Goal: Communication & Community: Answer question/provide support

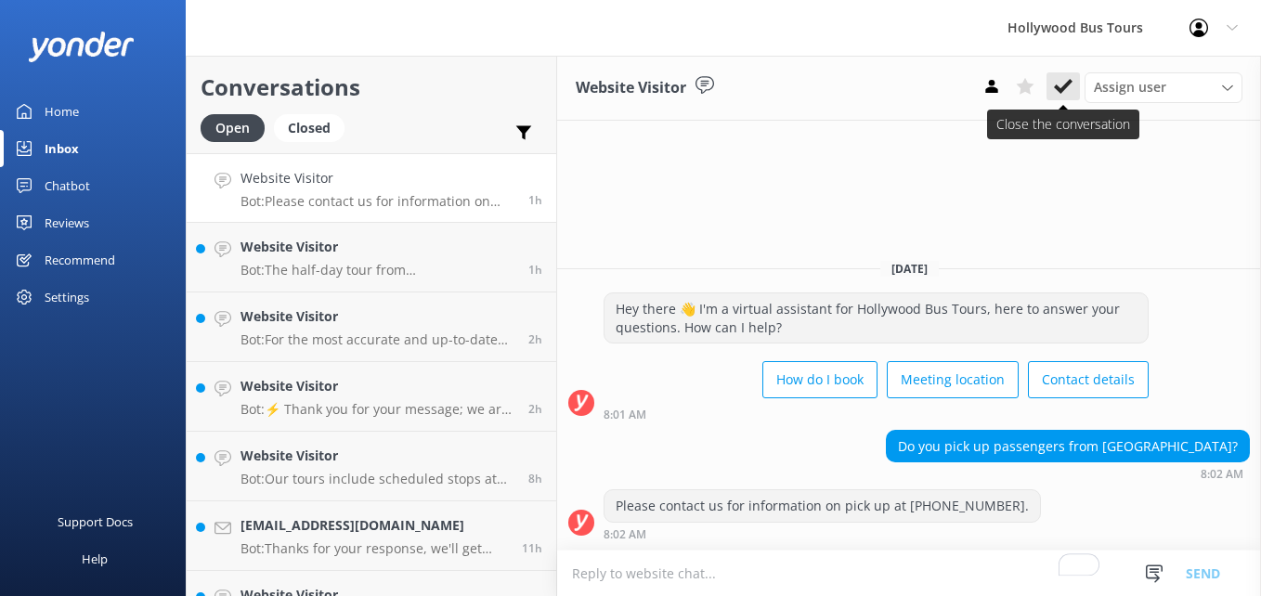
click at [1062, 88] on use at bounding box center [1063, 86] width 19 height 15
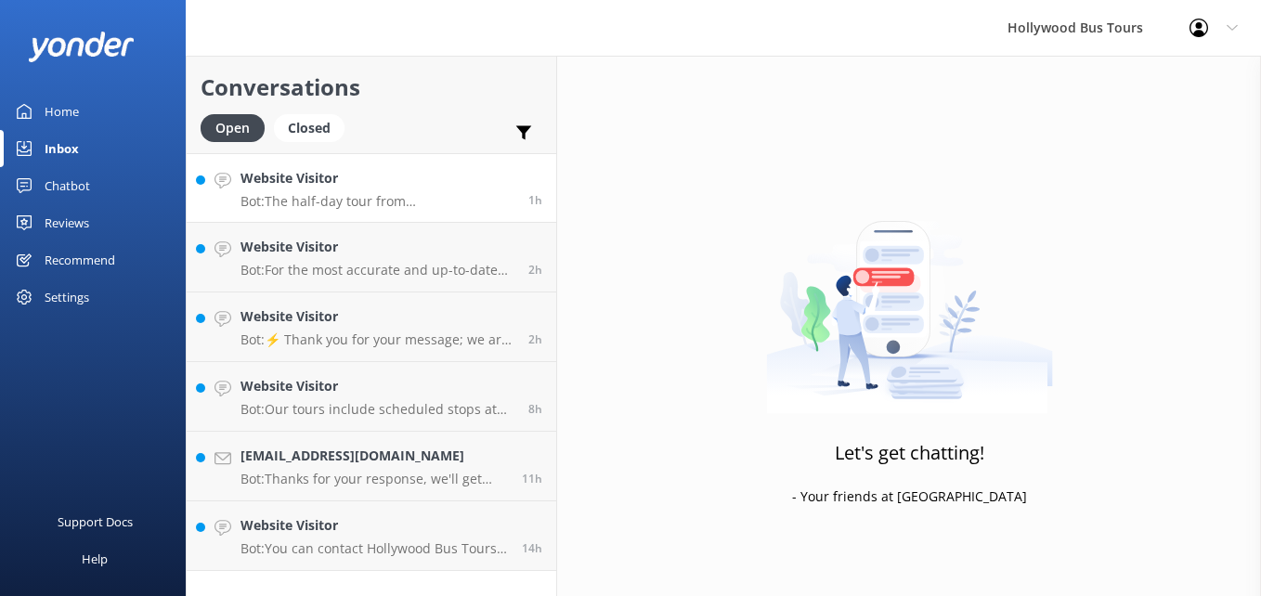
click at [372, 182] on h4 "Website Visitor" at bounding box center [378, 178] width 274 height 20
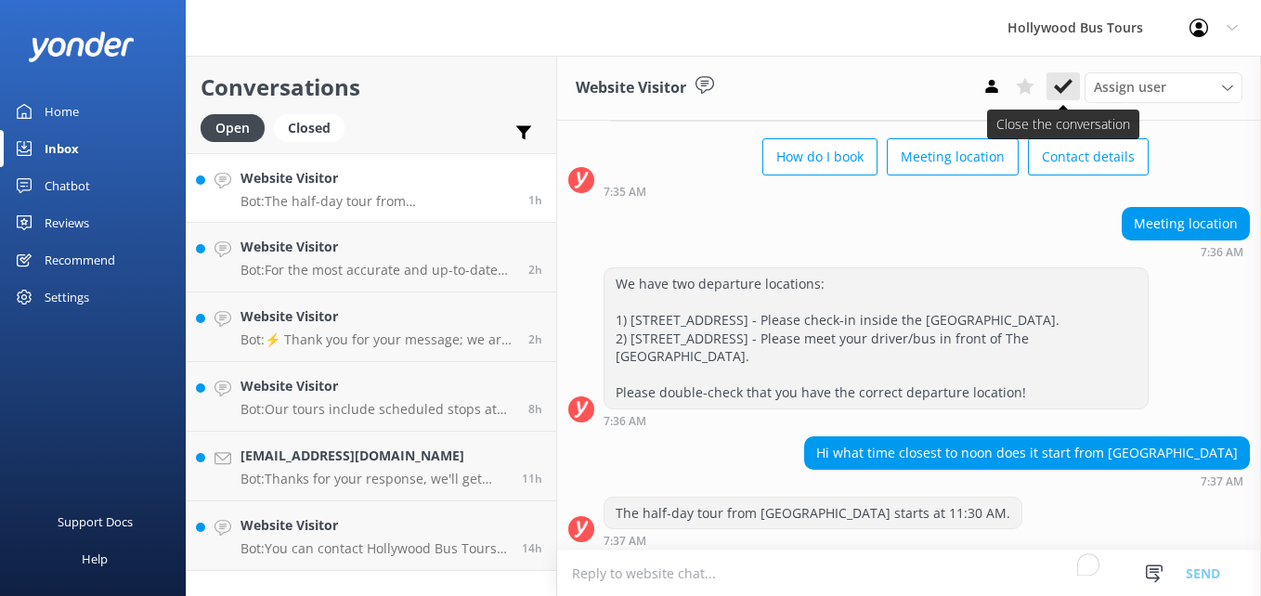
scroll to position [124, 0]
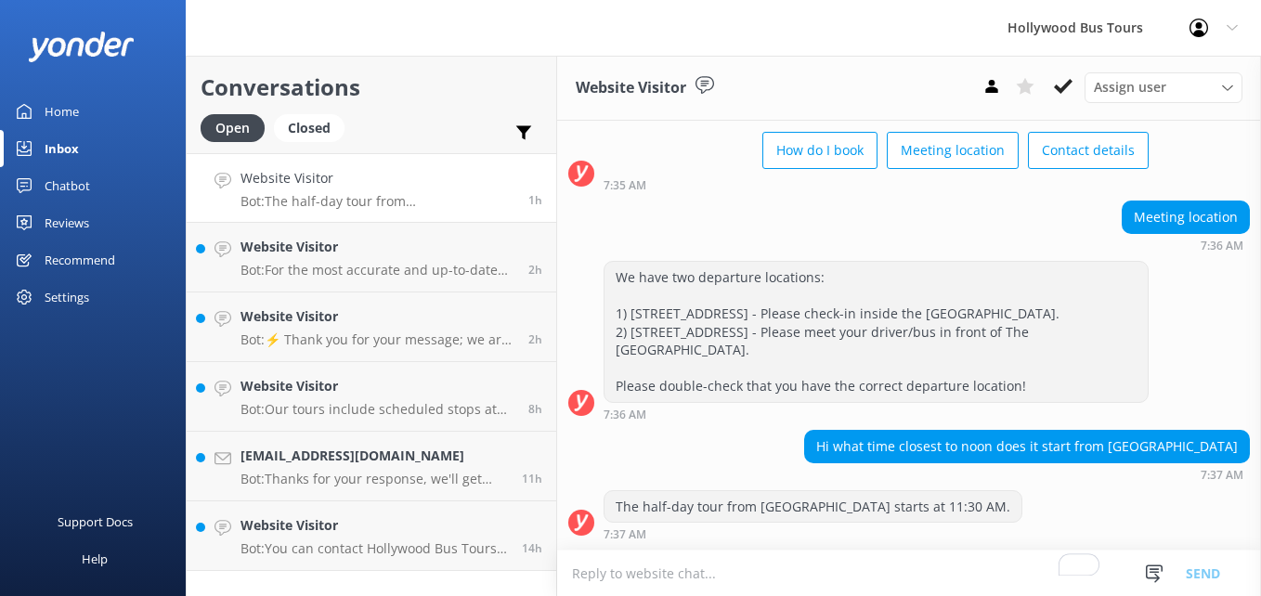
click at [1045, 96] on div "Assign user [PERSON_NAME] [PERSON_NAME] Front Desk" at bounding box center [1108, 87] width 267 height 30
click at [1065, 92] on icon at bounding box center [1063, 86] width 19 height 19
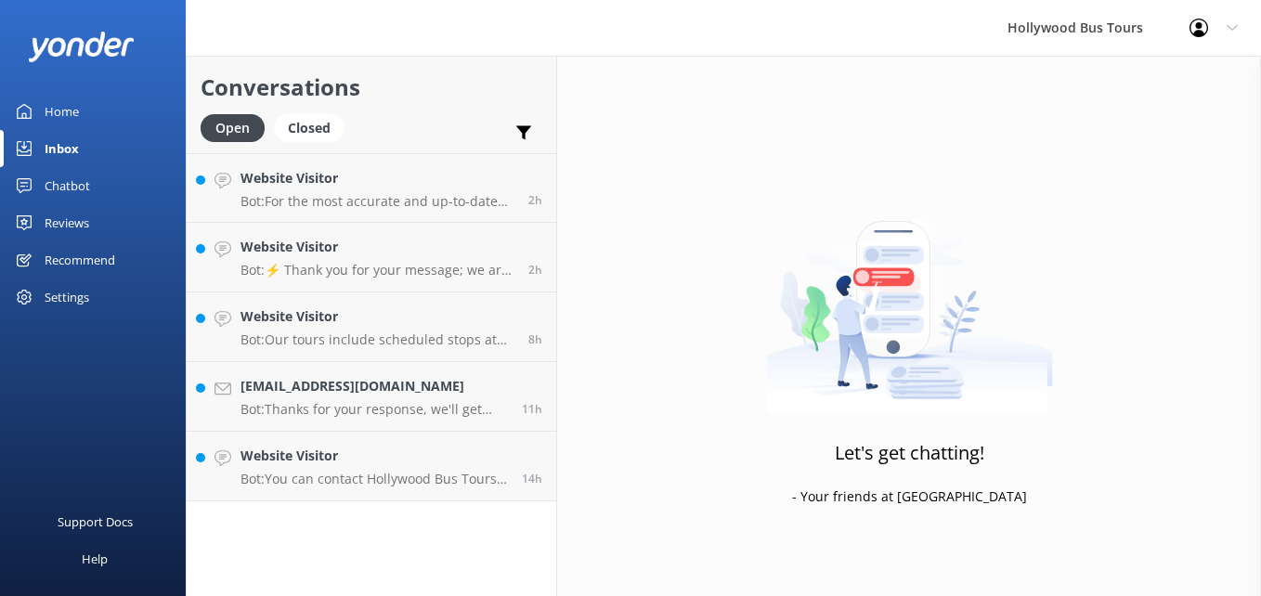
click at [403, 199] on p "Bot: For the most accurate and up-to-date schedule, please check our booking sy…" at bounding box center [378, 201] width 274 height 17
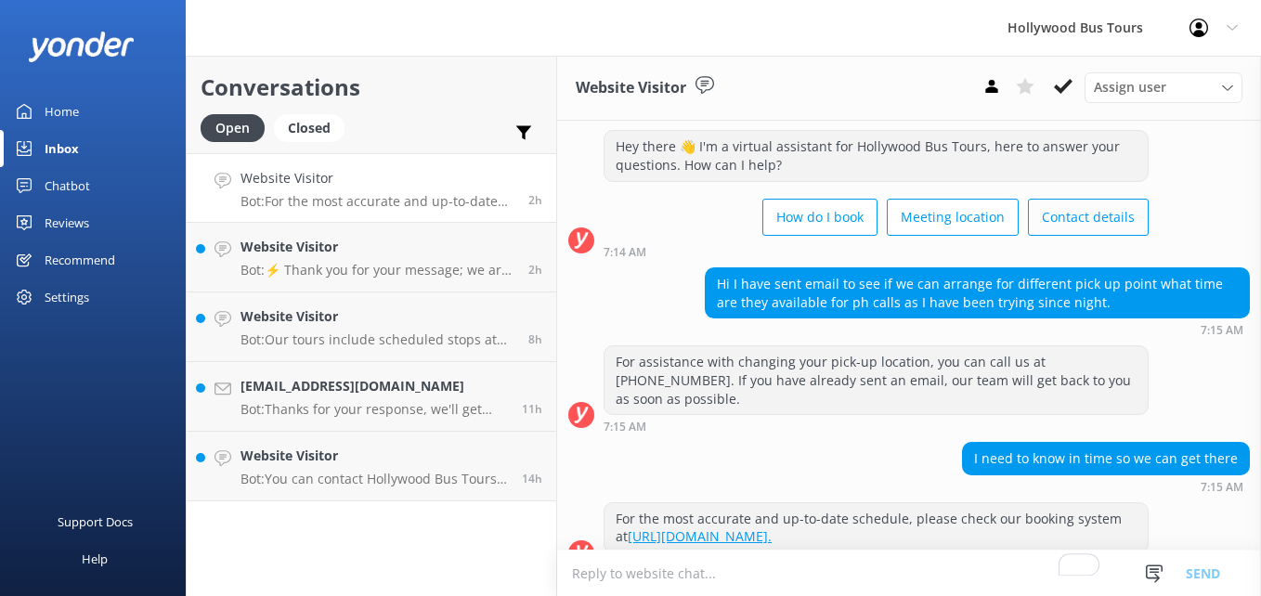
scroll to position [51, 0]
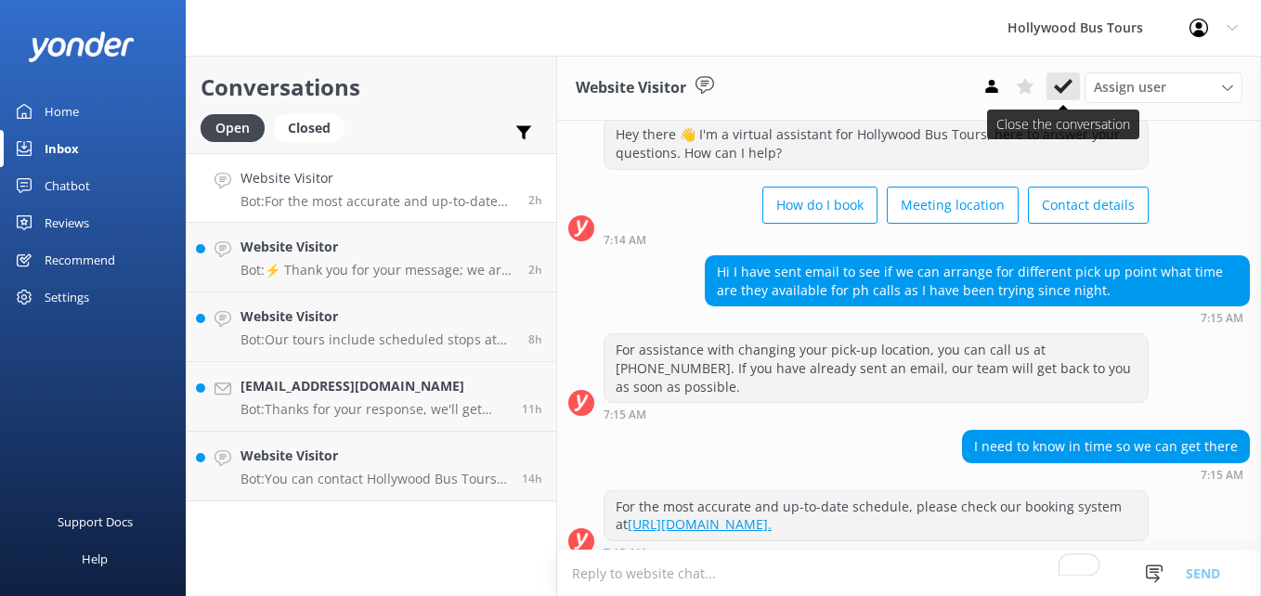
click at [1063, 89] on use at bounding box center [1063, 86] width 19 height 15
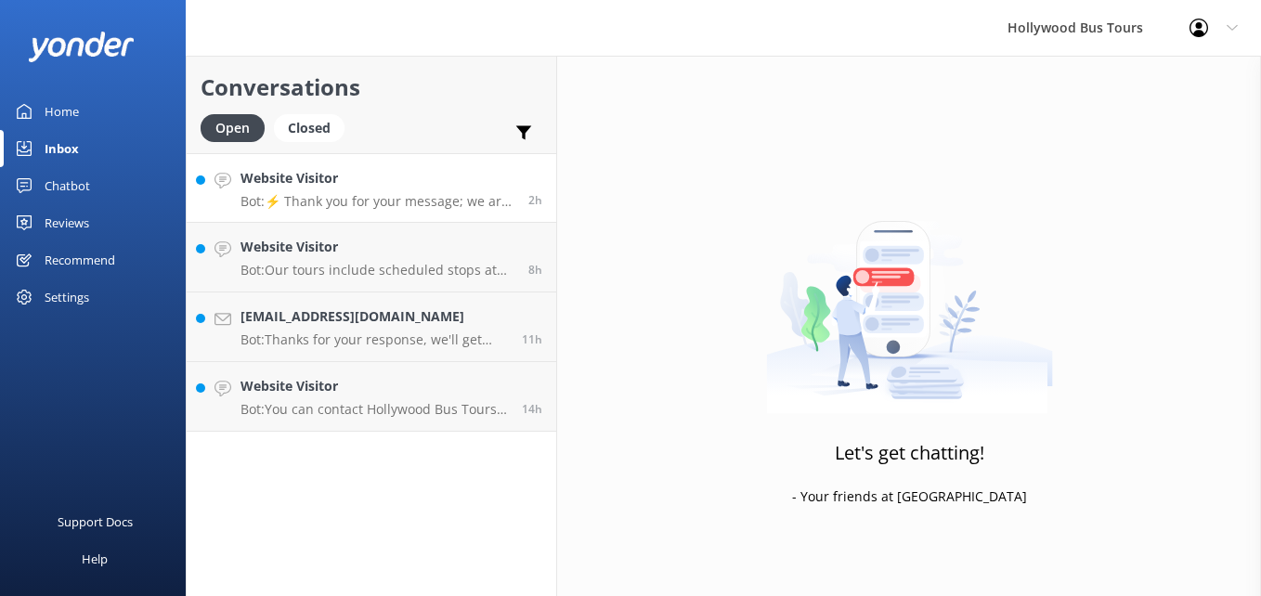
click at [423, 179] on h4 "Website Visitor" at bounding box center [378, 178] width 274 height 20
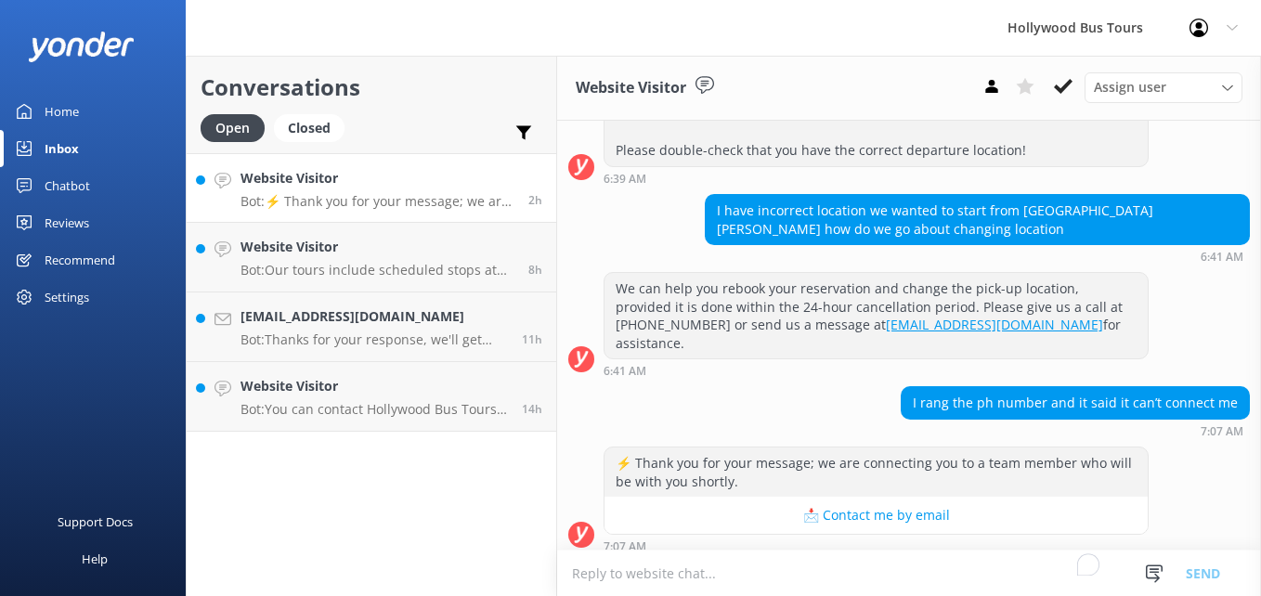
scroll to position [372, 0]
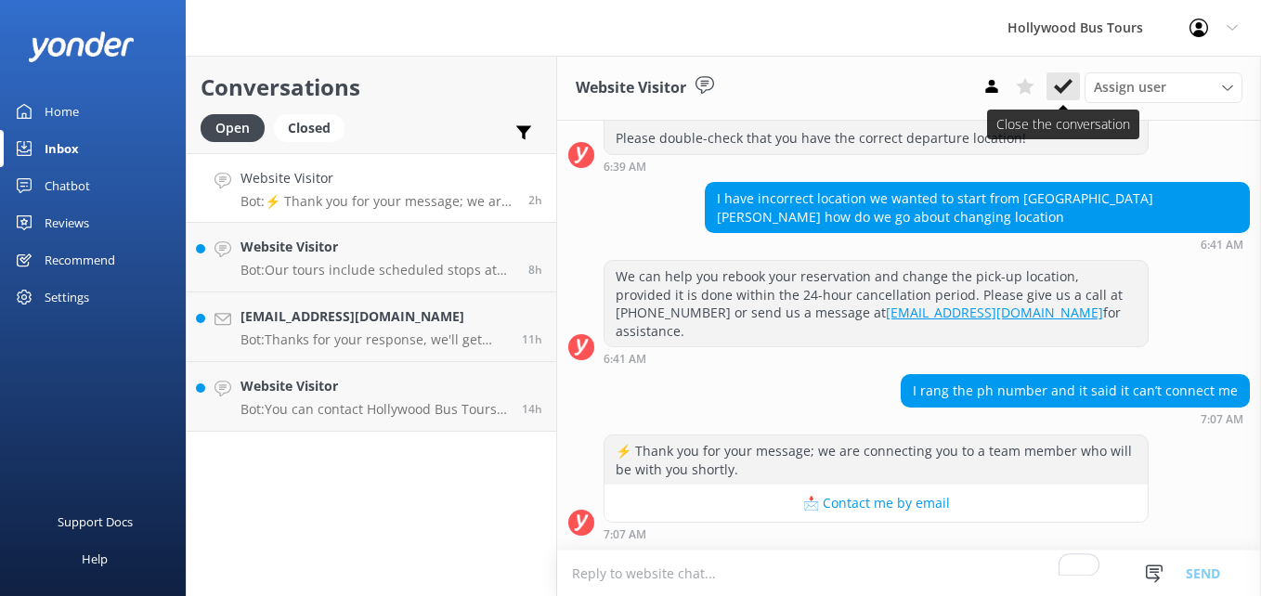
click at [1070, 93] on icon at bounding box center [1063, 86] width 19 height 19
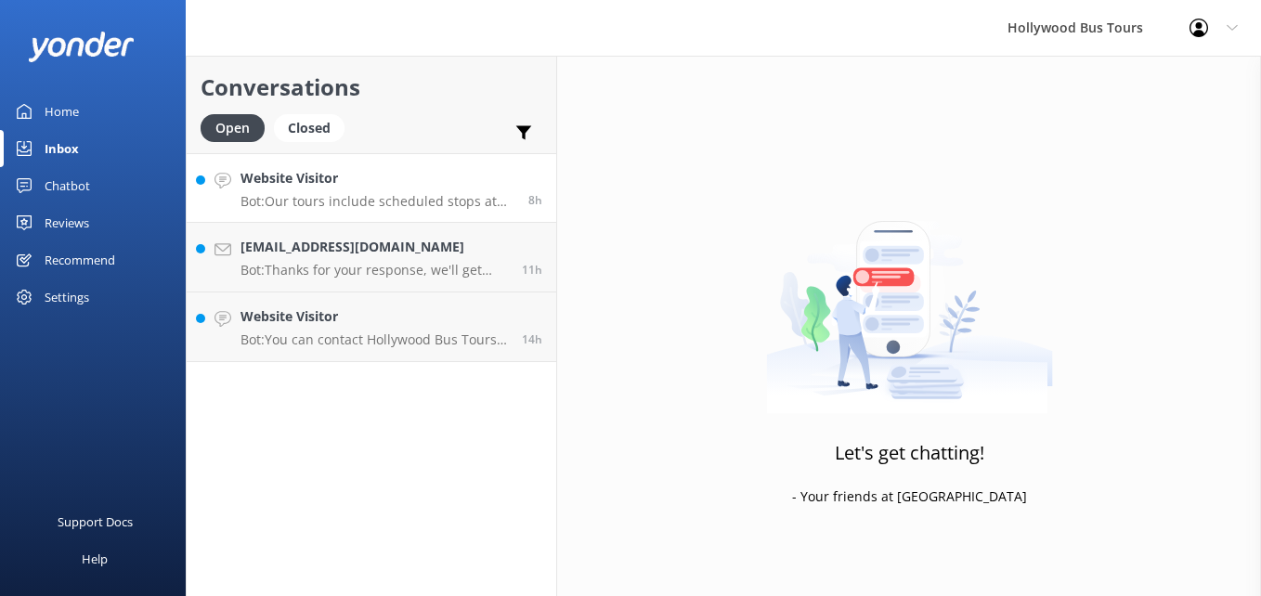
click at [441, 216] on link "Website Visitor Bot: Our tours include scheduled stops at various points of int…" at bounding box center [372, 188] width 370 height 70
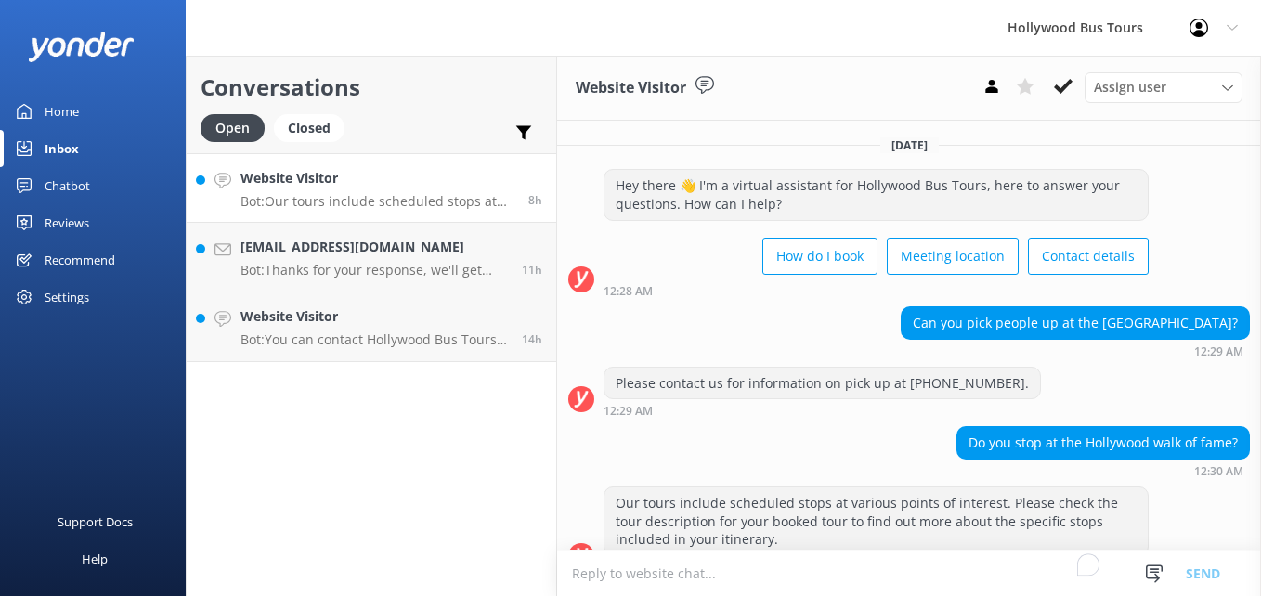
scroll to position [33, 0]
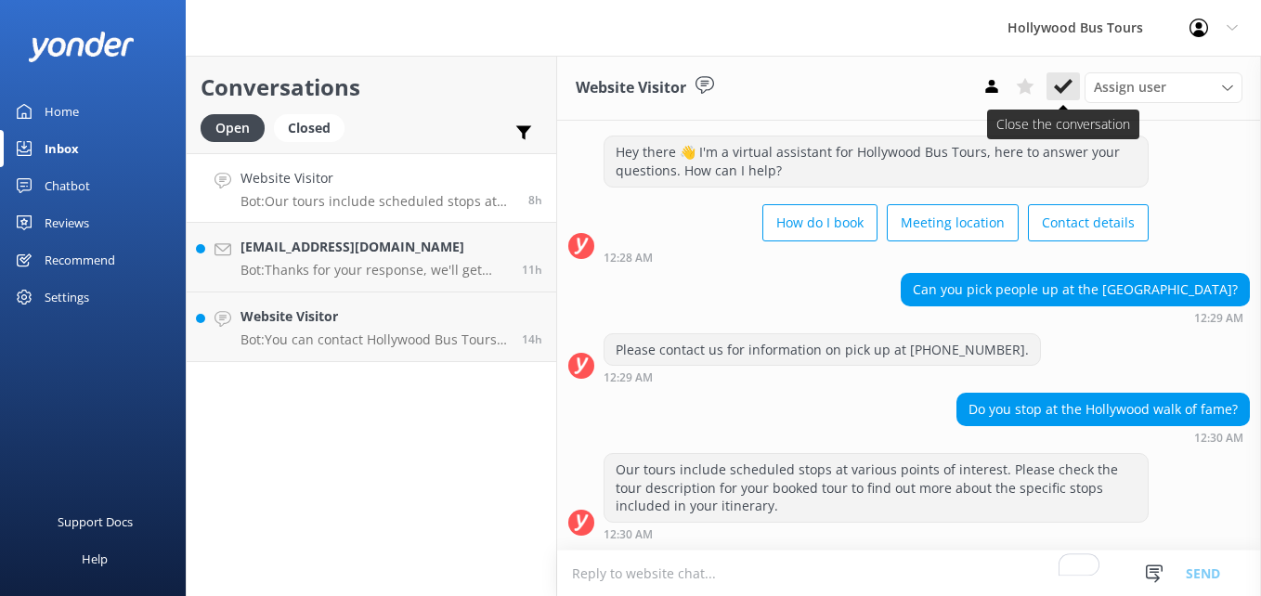
click at [1066, 89] on icon at bounding box center [1063, 86] width 19 height 19
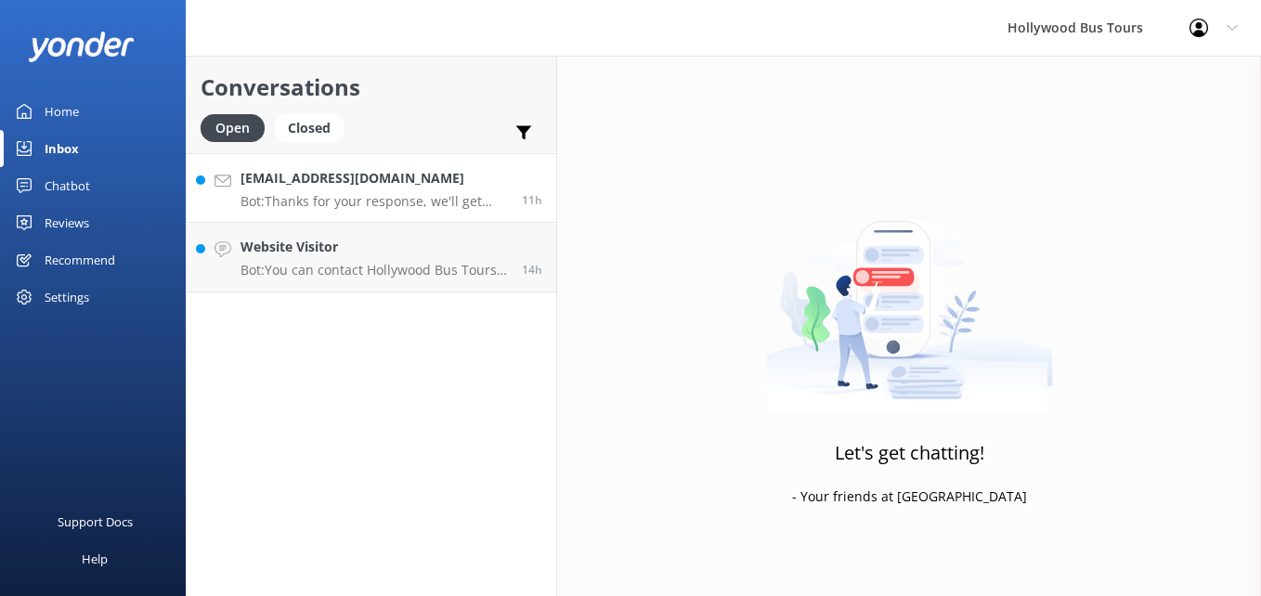
click at [351, 191] on div "[EMAIL_ADDRESS][DOMAIN_NAME] Bot: Thanks for your response, we'll get back to y…" at bounding box center [374, 188] width 267 height 40
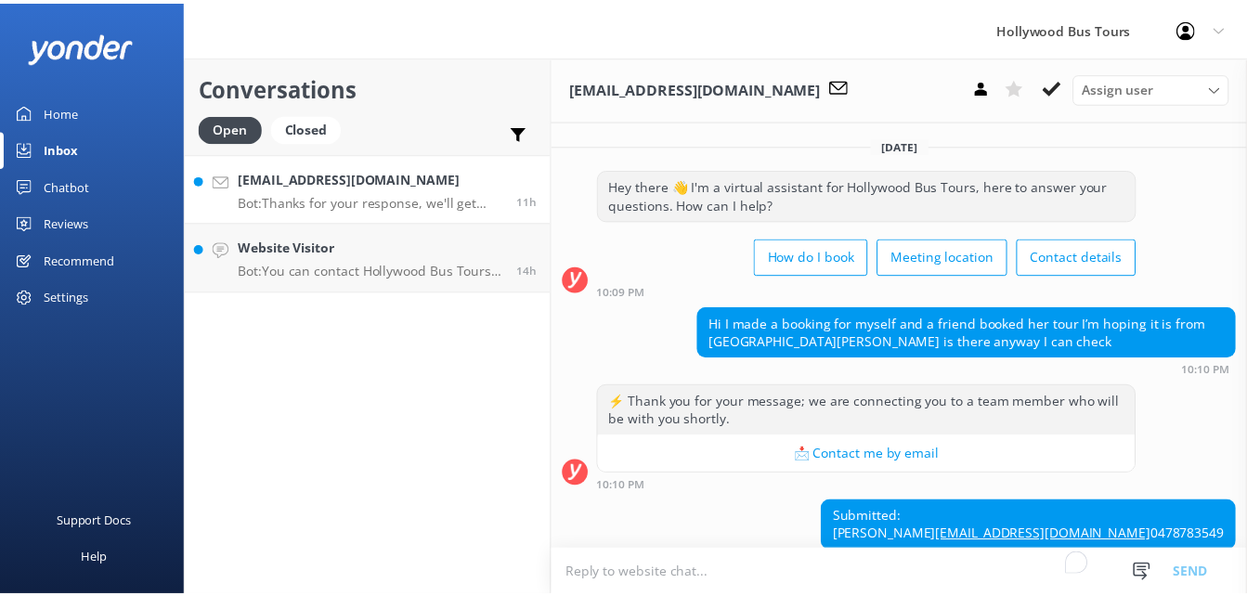
scroll to position [143, 0]
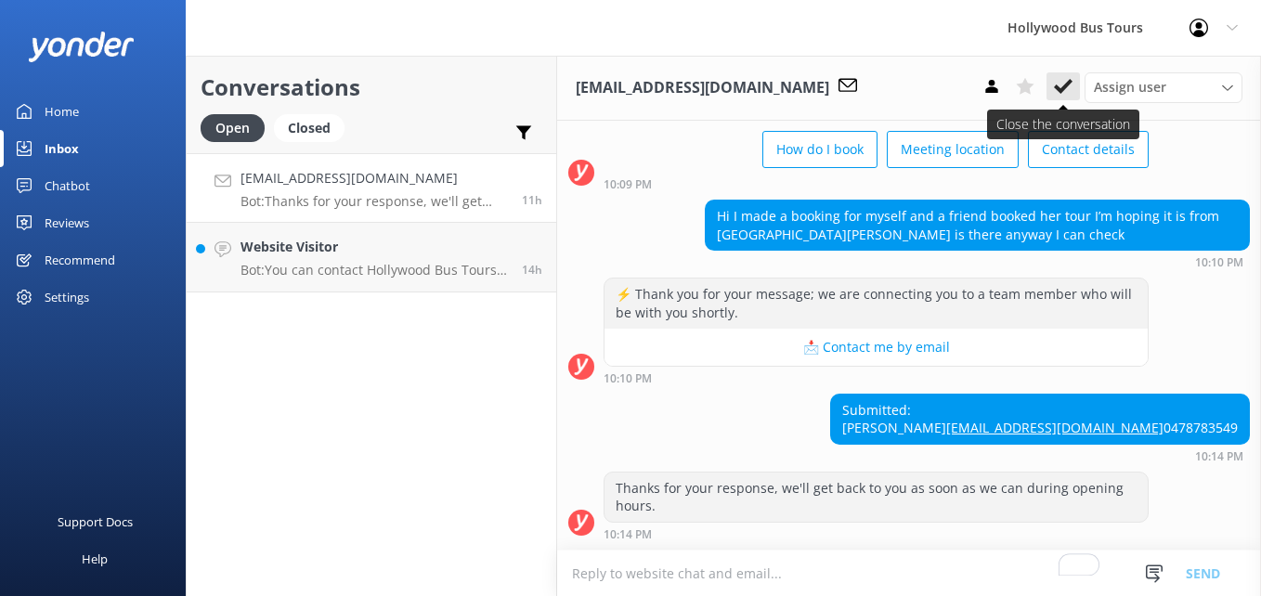
click at [1053, 80] on button at bounding box center [1063, 86] width 33 height 28
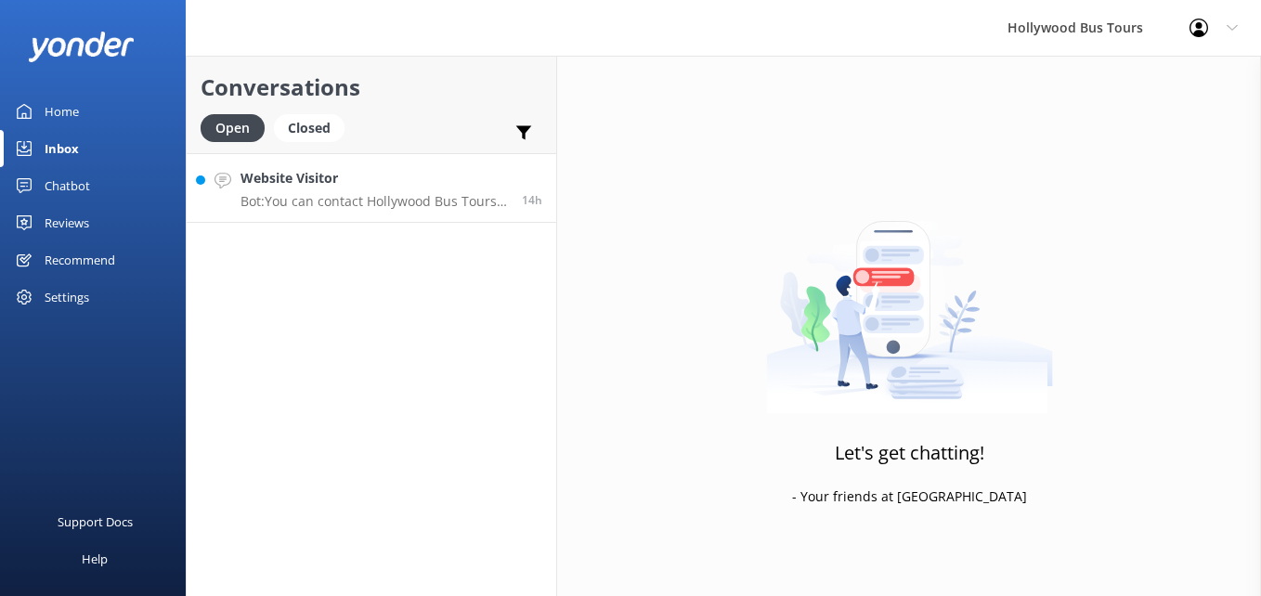
click at [423, 183] on h4 "Website Visitor" at bounding box center [374, 178] width 267 height 20
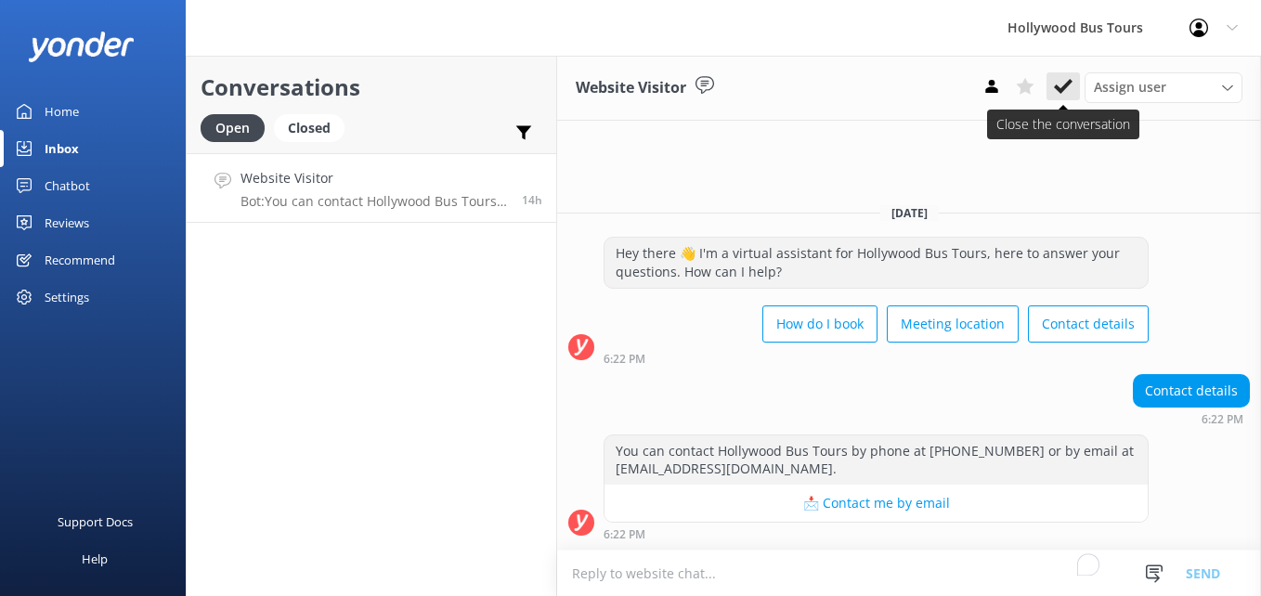
click at [1070, 98] on button at bounding box center [1063, 86] width 33 height 28
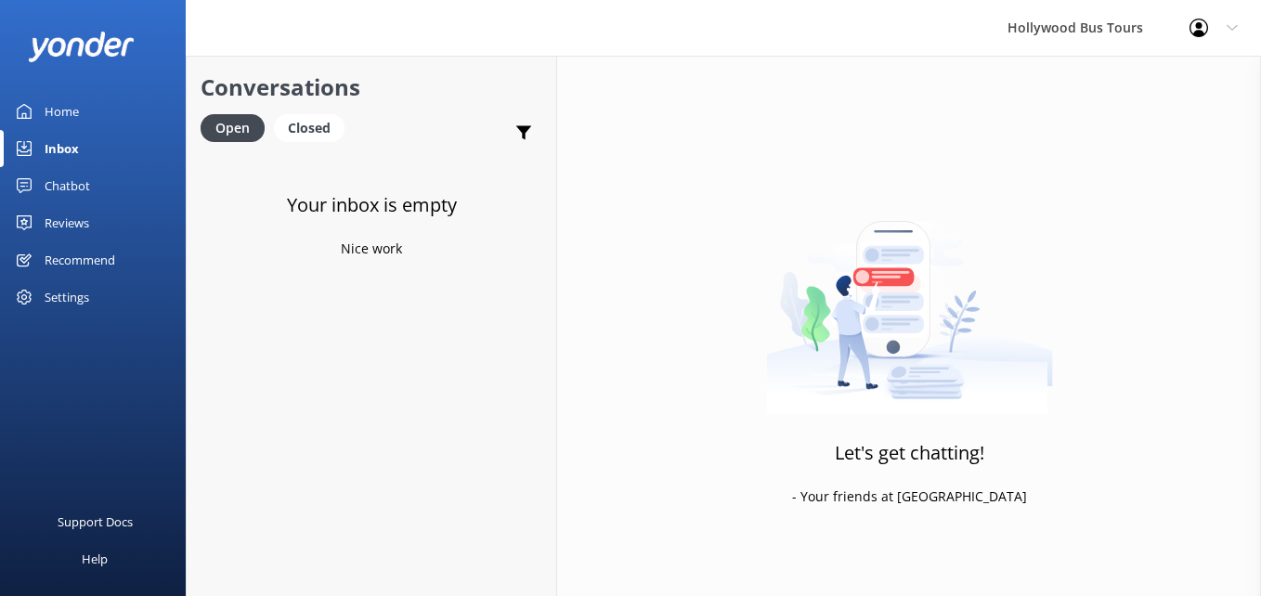
click at [31, 108] on icon at bounding box center [24, 111] width 15 height 15
